Goal: Obtain resource: Download file/media

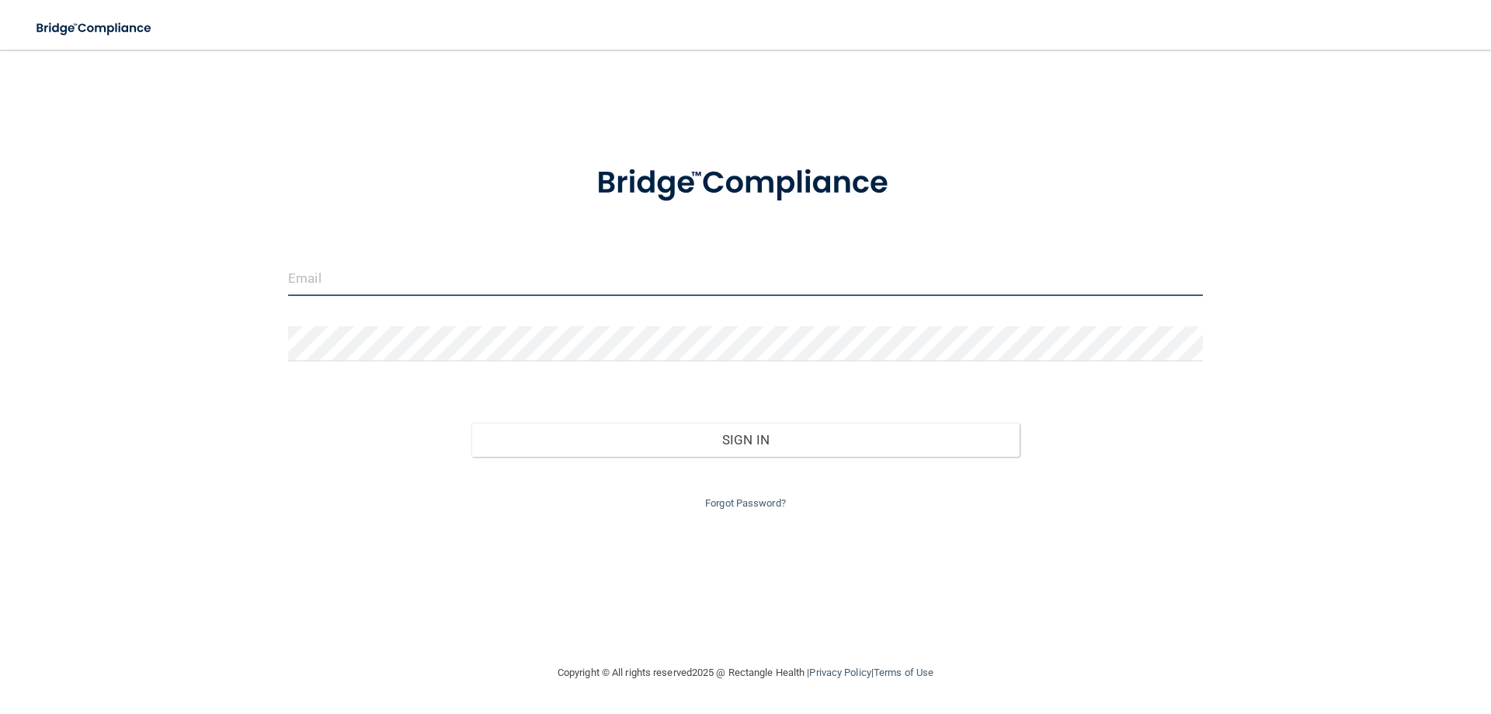
click at [318, 279] on input "email" at bounding box center [745, 278] width 915 height 35
type input "[PERSON_NAME][EMAIL_ADDRESS][PERSON_NAME][DOMAIN_NAME]"
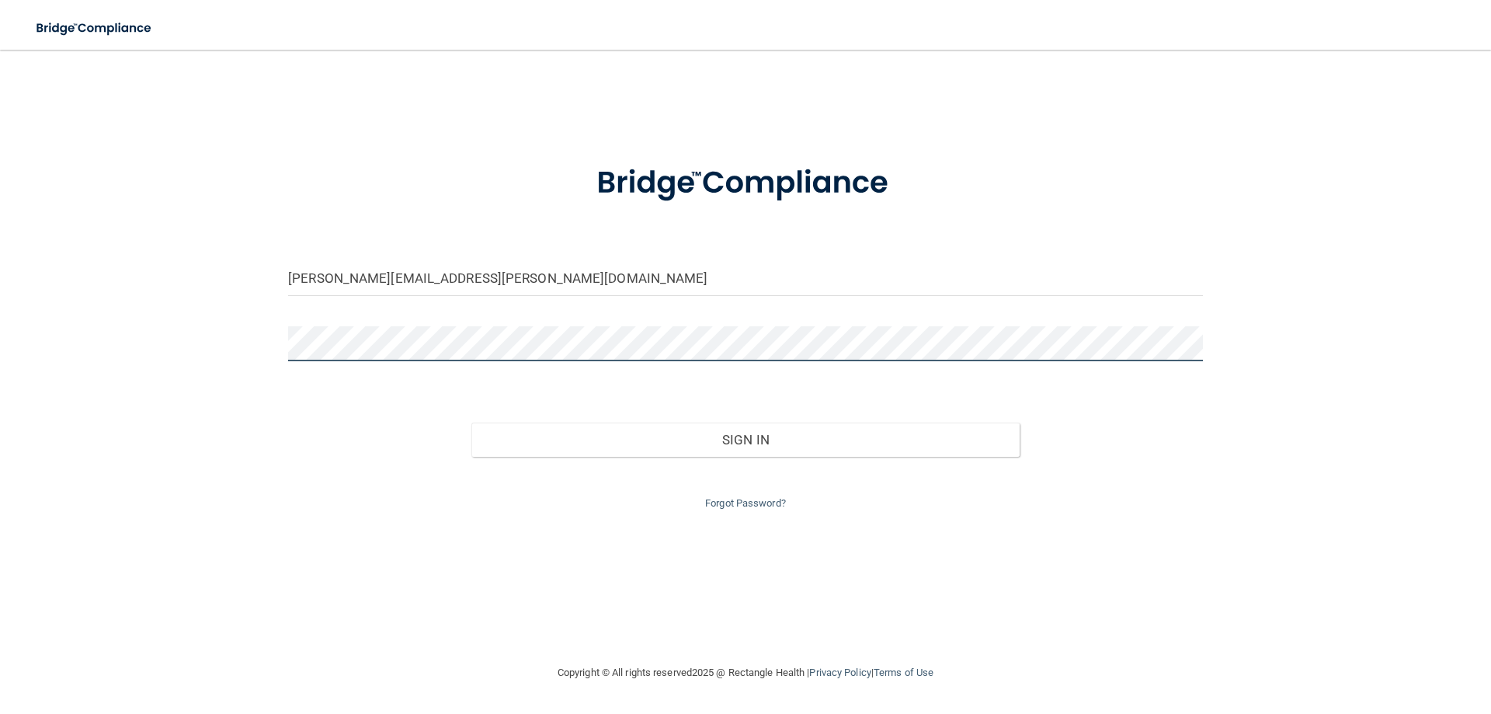
click at [471, 422] on button "Sign In" at bounding box center [745, 439] width 549 height 34
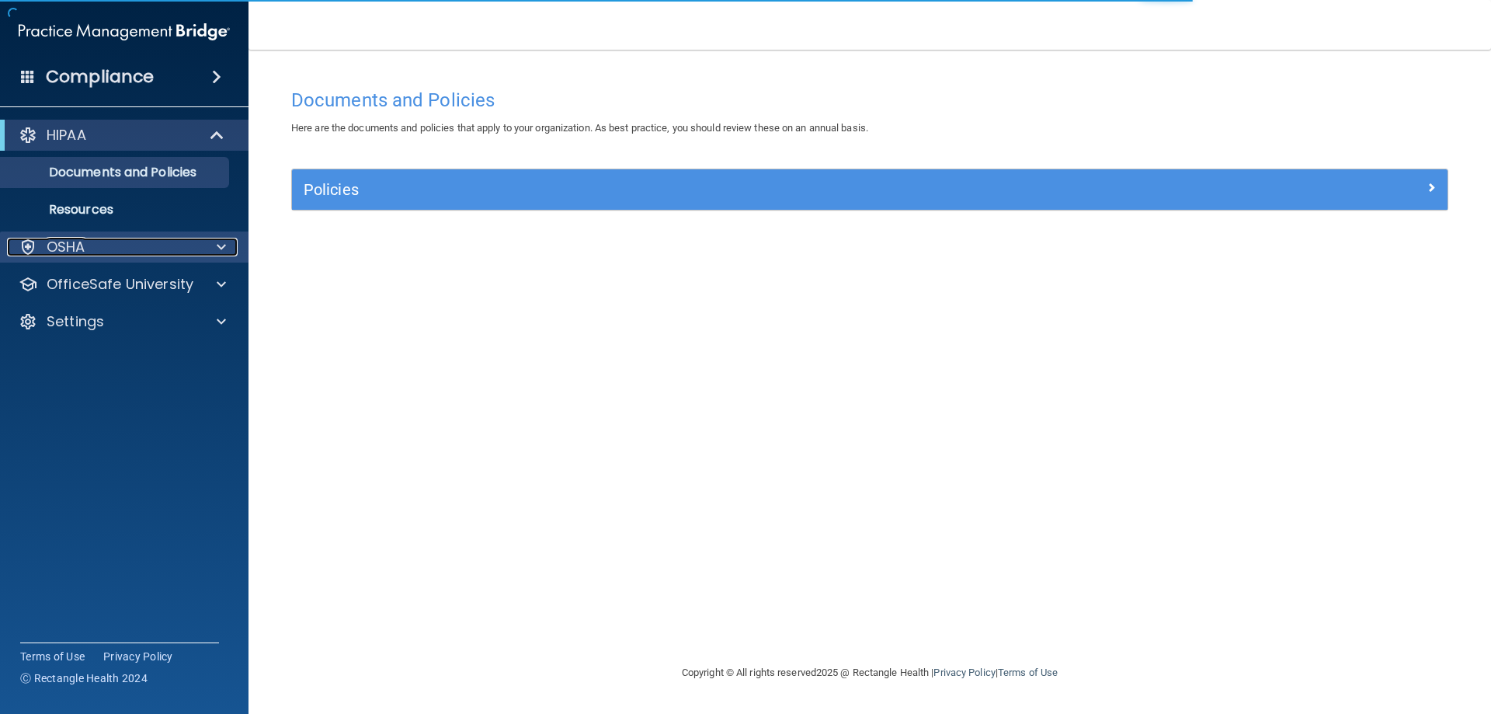
click at [62, 249] on p "OSHA" at bounding box center [66, 247] width 39 height 19
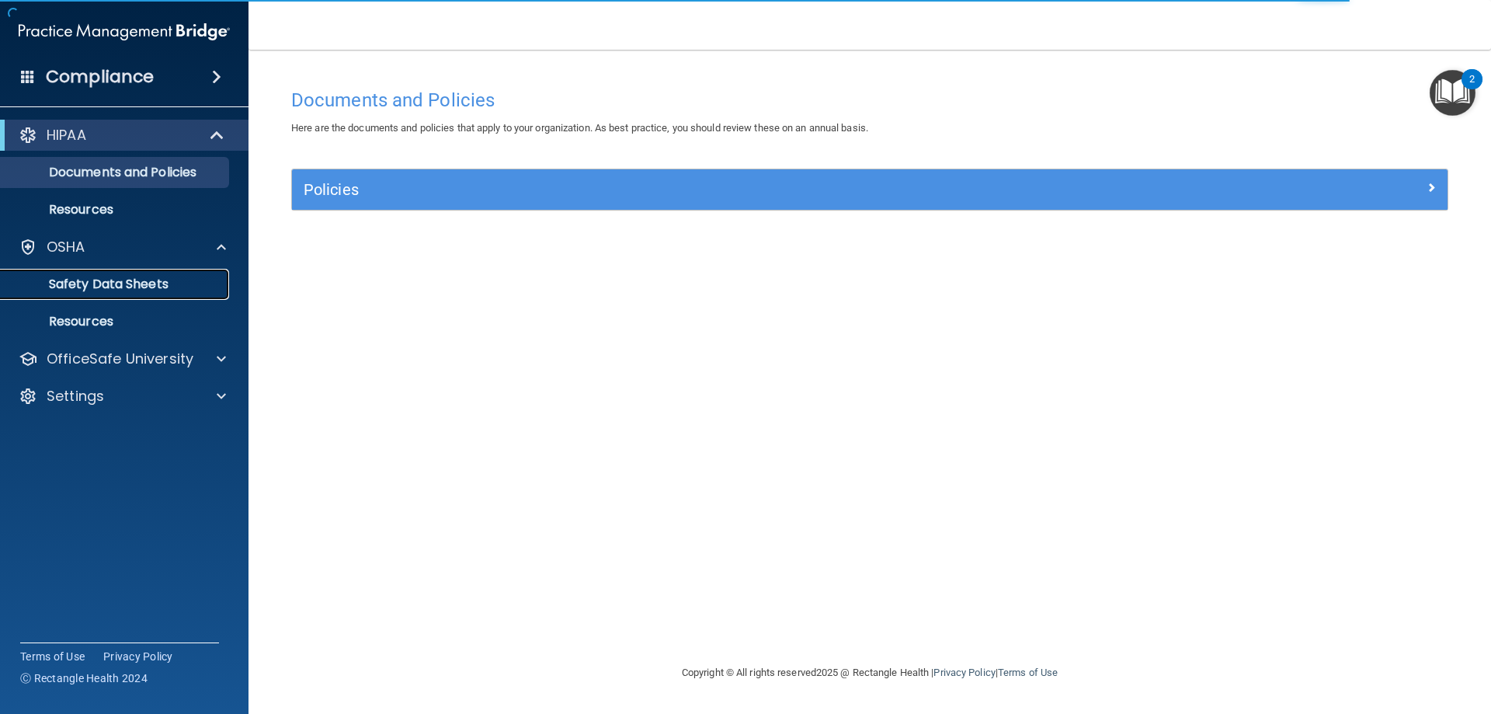
click at [71, 286] on p "Safety Data Sheets" at bounding box center [116, 284] width 212 height 16
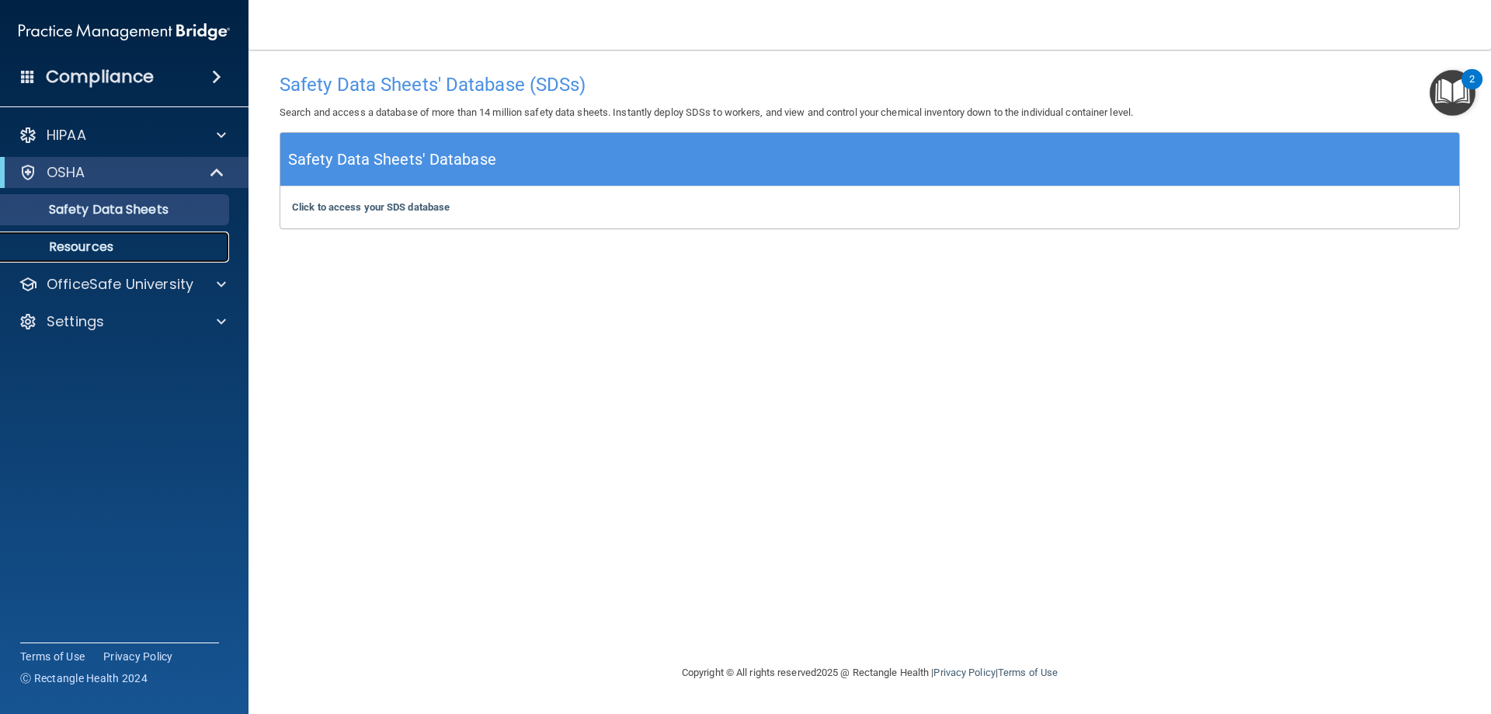
click at [73, 249] on p "Resources" at bounding box center [116, 247] width 212 height 16
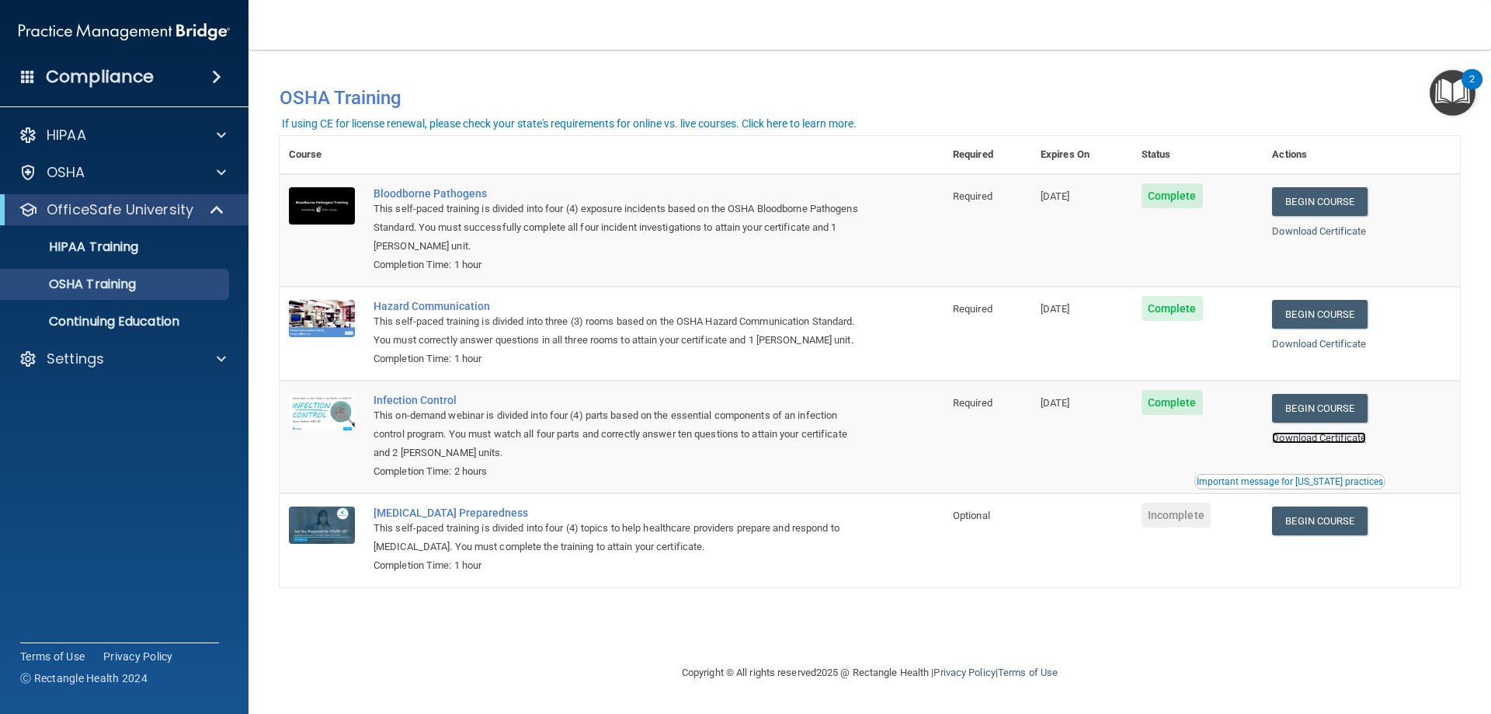
click at [1320, 441] on link "Download Certificate" at bounding box center [1319, 438] width 94 height 12
click at [1302, 343] on link "Download Certificate" at bounding box center [1319, 344] width 94 height 12
